Goal: Check status: Check status

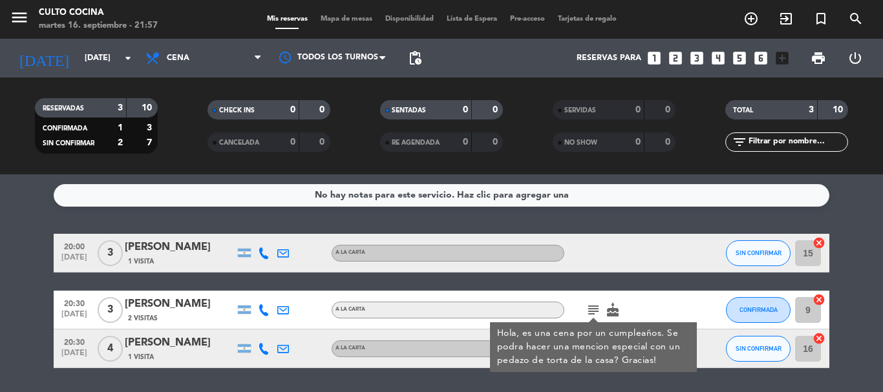
click at [264, 308] on icon at bounding box center [264, 311] width 12 height 12
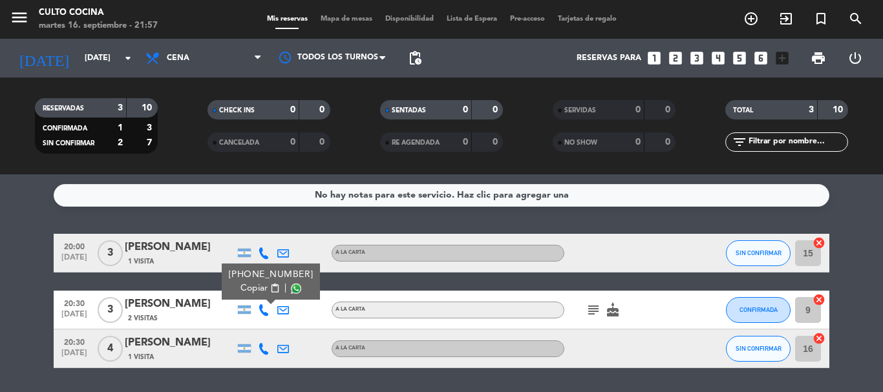
click at [249, 285] on span "Copiar" at bounding box center [254, 289] width 27 height 14
click at [108, 57] on input "[DATE]" at bounding box center [132, 58] width 109 height 22
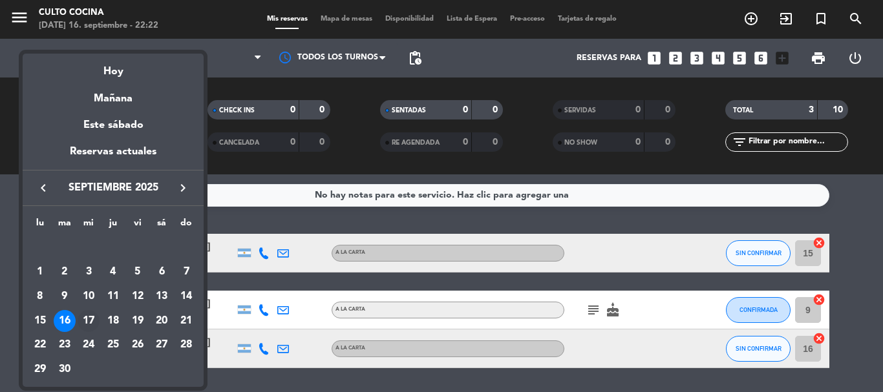
click at [88, 319] on div "17" at bounding box center [89, 321] width 22 height 22
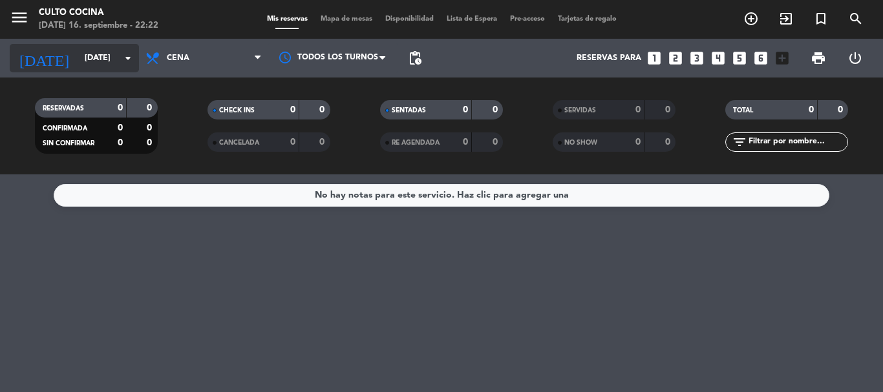
click at [102, 55] on input "[DATE]" at bounding box center [132, 58] width 109 height 22
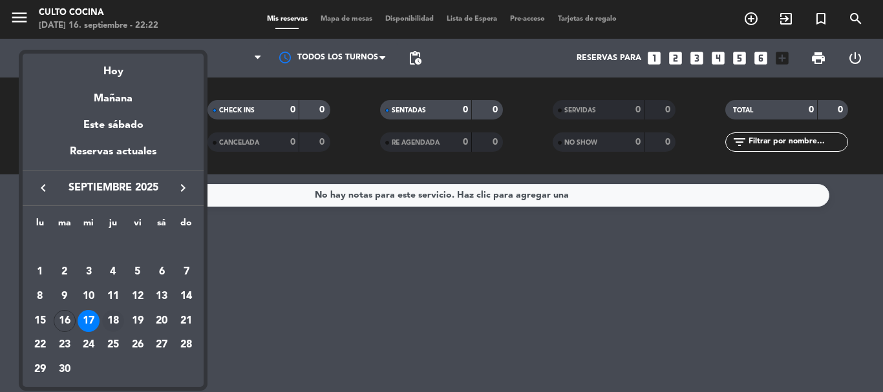
click at [116, 318] on div "18" at bounding box center [113, 321] width 22 height 22
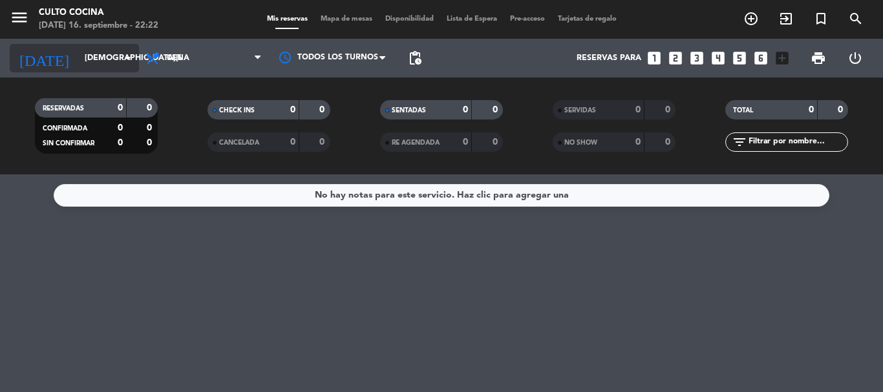
click at [85, 51] on input "[DEMOGRAPHIC_DATA][DATE]" at bounding box center [132, 58] width 109 height 22
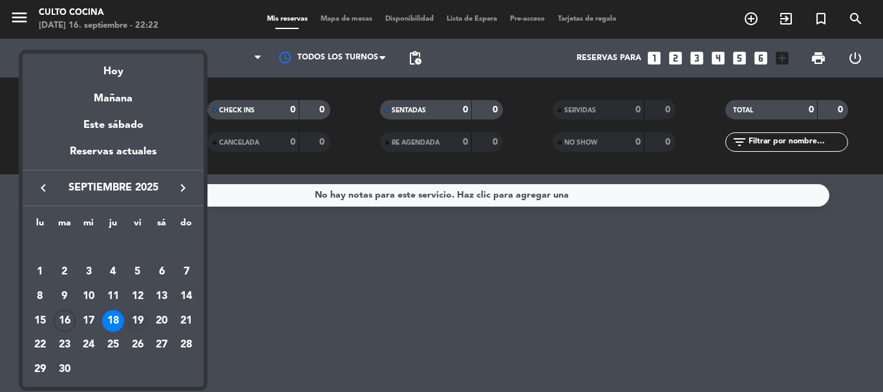
click at [137, 320] on div "19" at bounding box center [138, 321] width 22 height 22
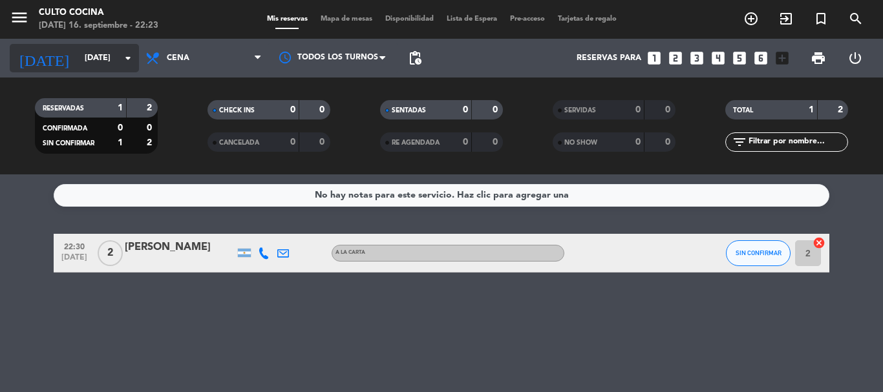
click at [71, 45] on div "[DATE] [DATE] arrow_drop_down" at bounding box center [74, 58] width 129 height 28
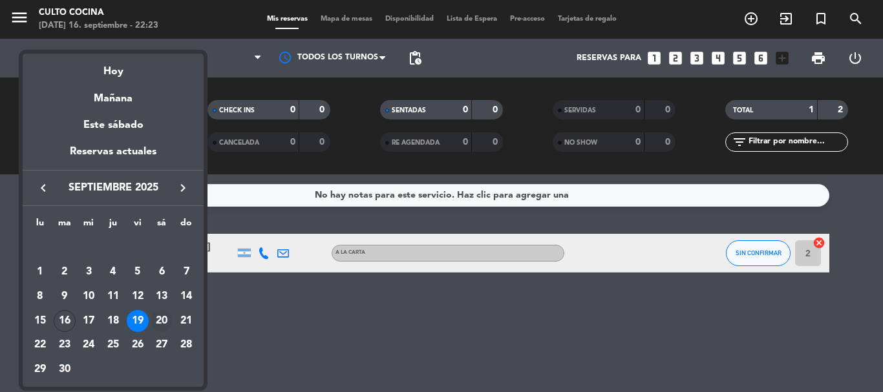
click at [162, 317] on div "20" at bounding box center [162, 321] width 22 height 22
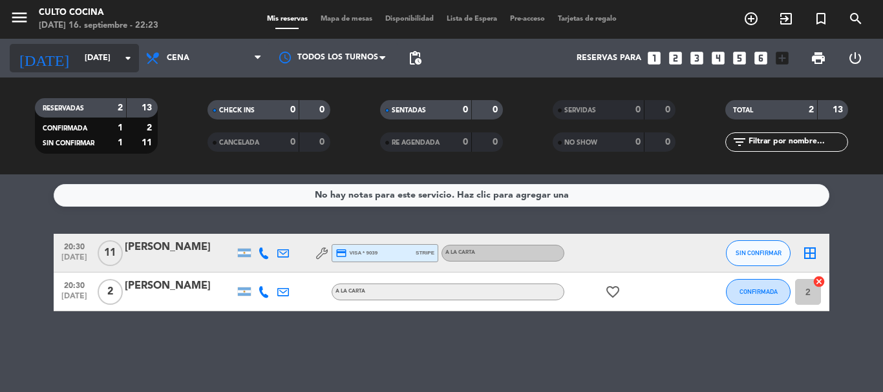
click at [78, 59] on input "[DATE]" at bounding box center [132, 58] width 109 height 22
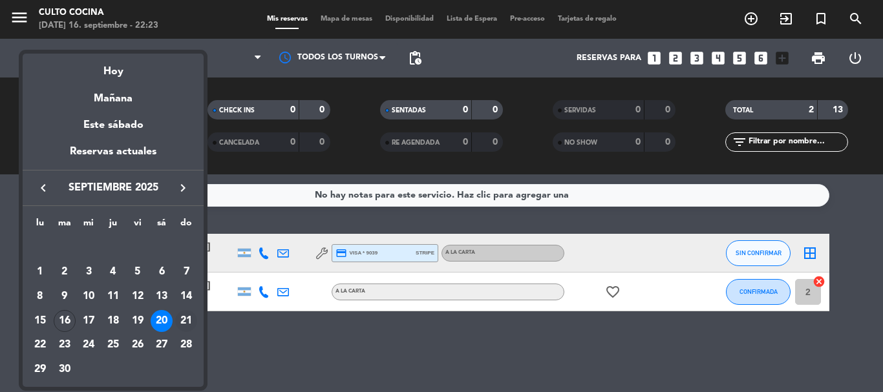
click at [187, 315] on div "21" at bounding box center [186, 321] width 22 height 22
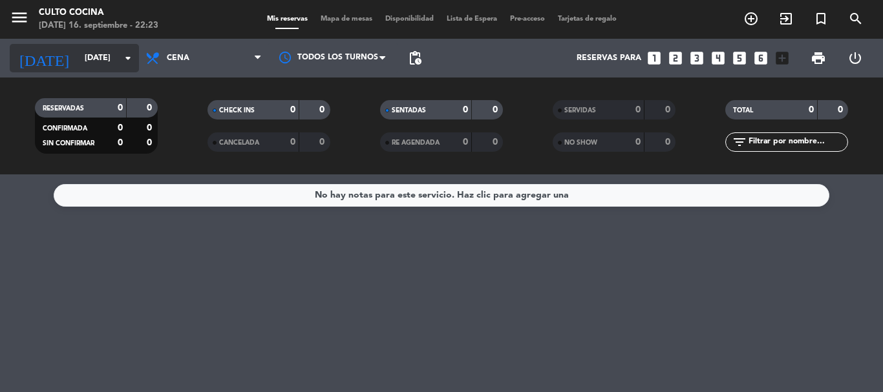
click at [78, 56] on input "[DATE]" at bounding box center [132, 58] width 109 height 22
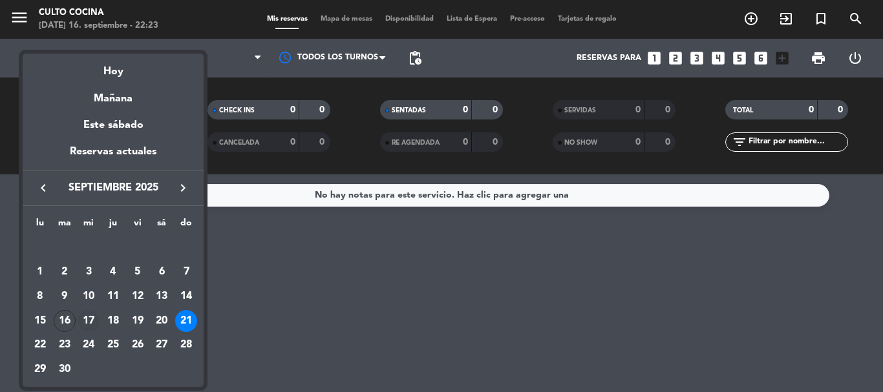
click at [89, 319] on div "17" at bounding box center [89, 321] width 22 height 22
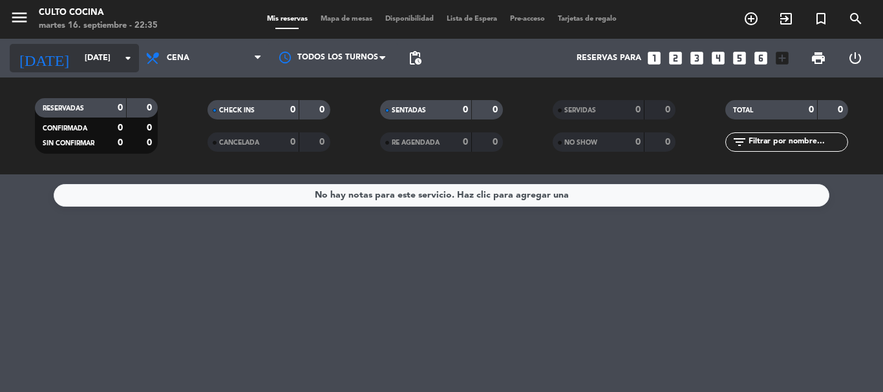
click at [74, 45] on div "[DATE] [DATE] arrow_drop_down" at bounding box center [74, 58] width 129 height 28
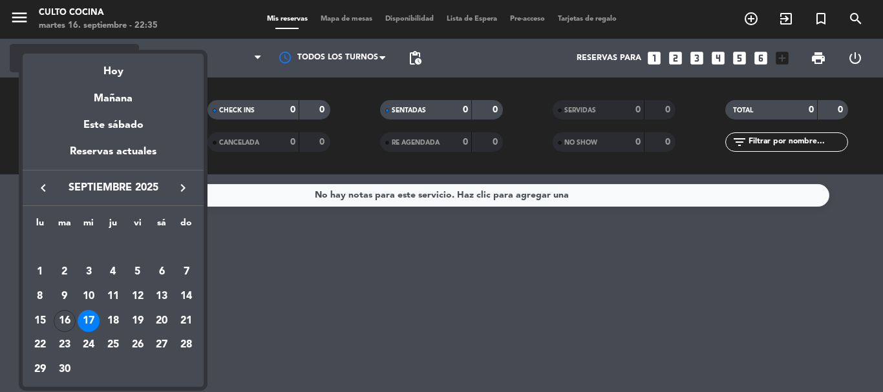
click at [112, 72] on div "Hoy" at bounding box center [113, 67] width 181 height 27
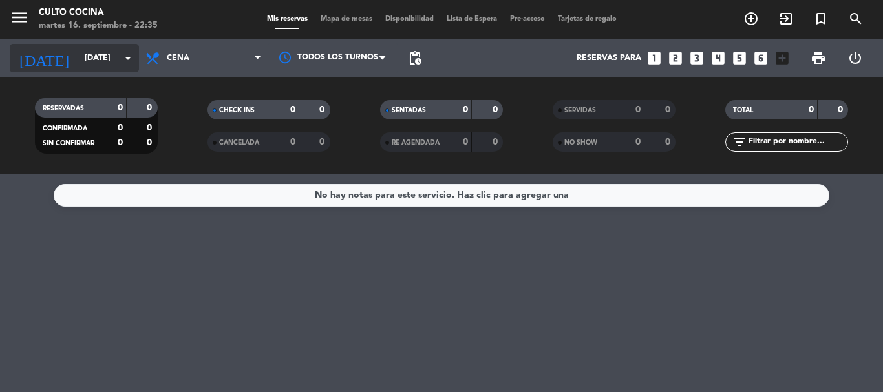
type input "[DATE]"
